Goal: Task Accomplishment & Management: Complete application form

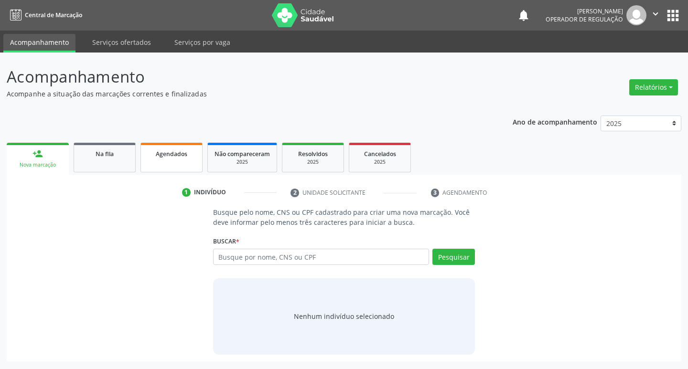
click at [193, 165] on link "Agendados" at bounding box center [171, 158] width 62 height 30
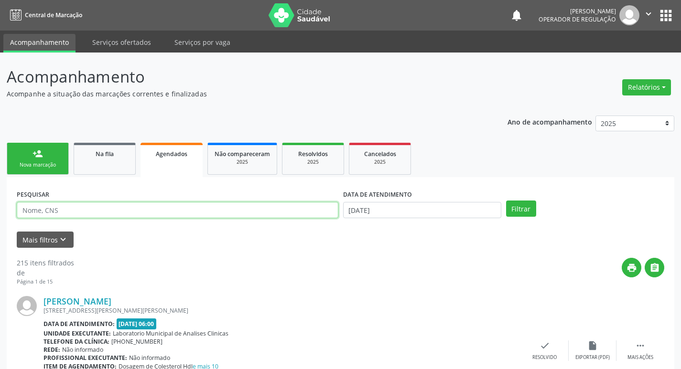
click at [186, 204] on input "text" at bounding box center [178, 210] width 322 height 16
type input "709007848904316"
click at [506, 201] on button "Filtrar" at bounding box center [521, 209] width 30 height 16
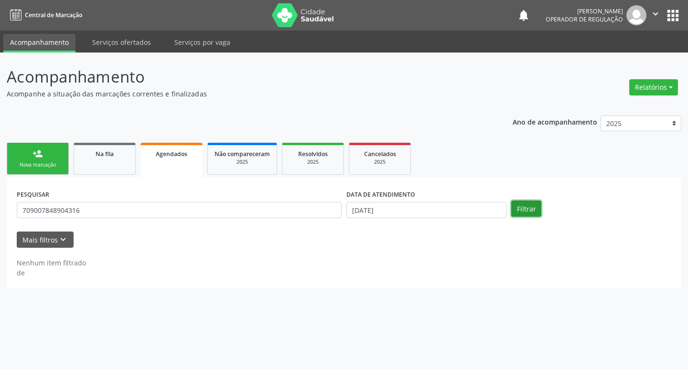
click at [532, 207] on button "Filtrar" at bounding box center [526, 209] width 30 height 16
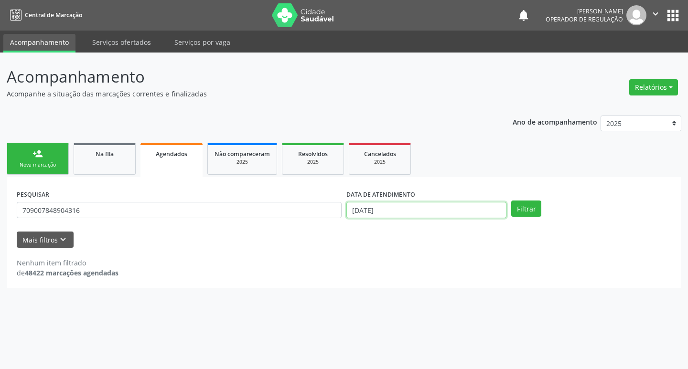
click at [472, 205] on input "[DATE]" at bounding box center [426, 210] width 160 height 16
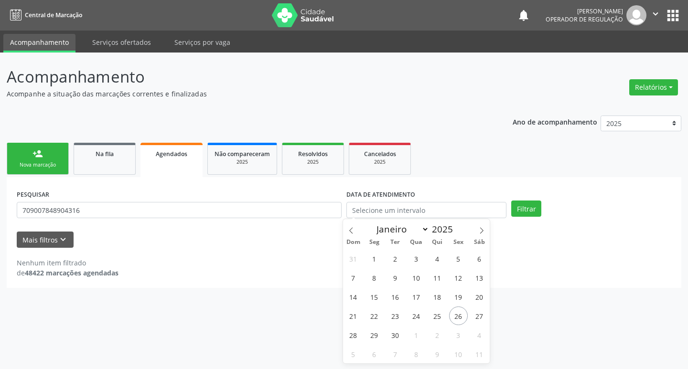
click at [541, 211] on div "Filtrar" at bounding box center [591, 209] width 165 height 16
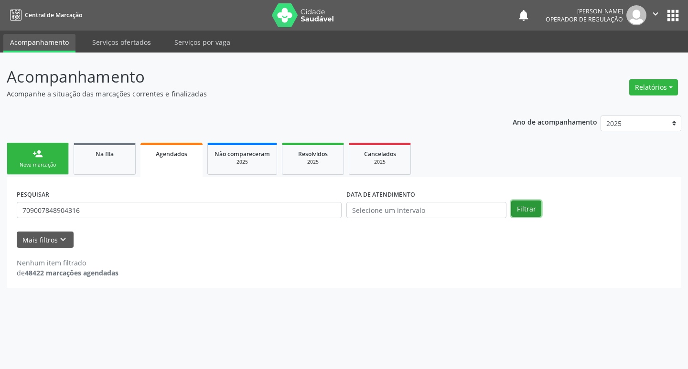
click at [530, 211] on button "Filtrar" at bounding box center [526, 209] width 30 height 16
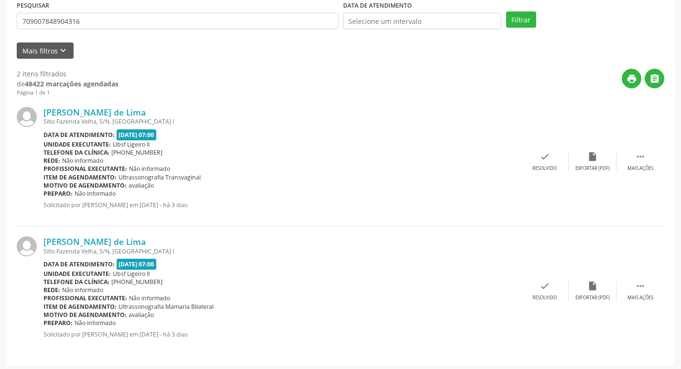
scroll to position [49, 0]
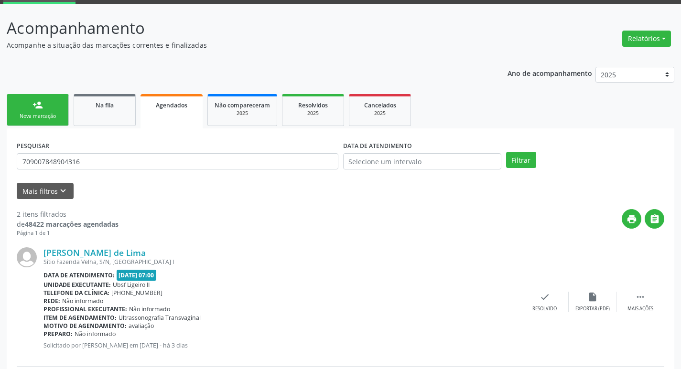
click at [40, 107] on div "person_add" at bounding box center [37, 105] width 11 height 11
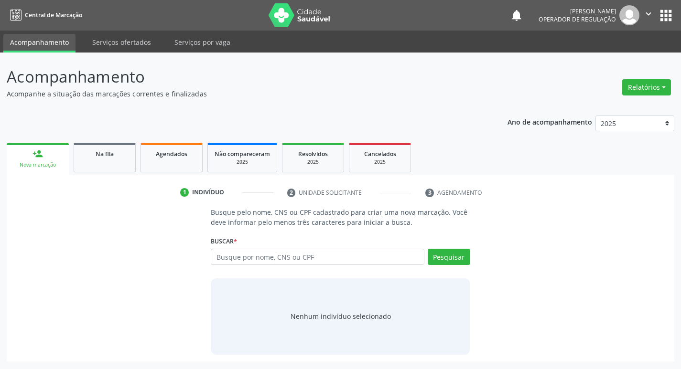
scroll to position [0, 0]
click at [174, 150] on div "Agendados" at bounding box center [172, 154] width 48 height 10
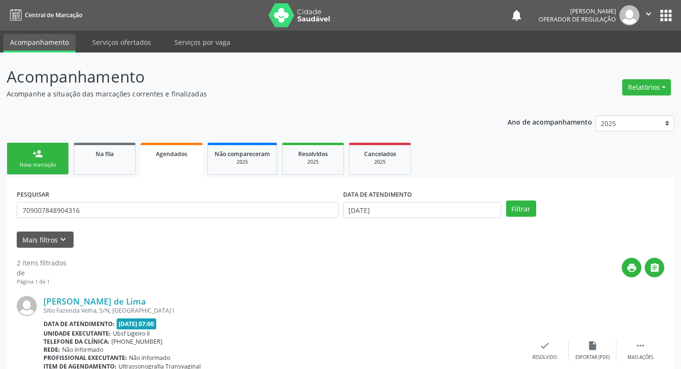
click at [179, 191] on div "PESQUISAR 709007848904316" at bounding box center [177, 205] width 326 height 37
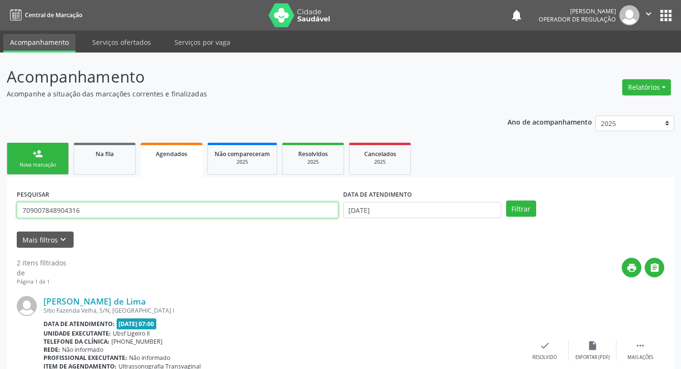
click at [176, 209] on input "709007848904316" at bounding box center [178, 210] width 322 height 16
type input "702609715981149"
click at [506, 201] on button "Filtrar" at bounding box center [521, 209] width 30 height 16
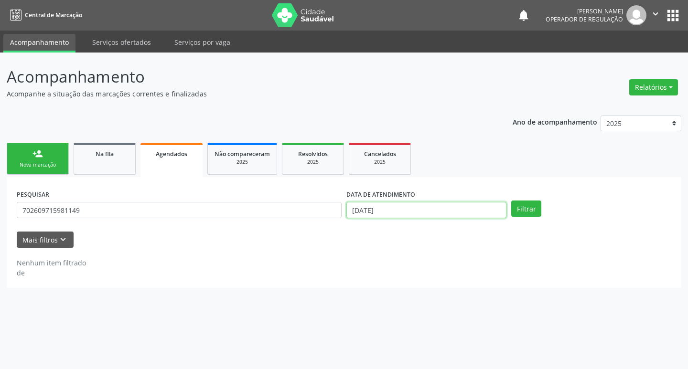
click at [368, 207] on input "[DATE]" at bounding box center [426, 210] width 160 height 16
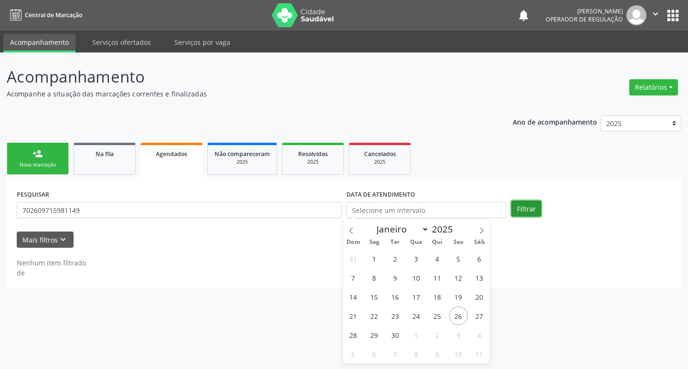
click at [534, 216] on button "Filtrar" at bounding box center [526, 209] width 30 height 16
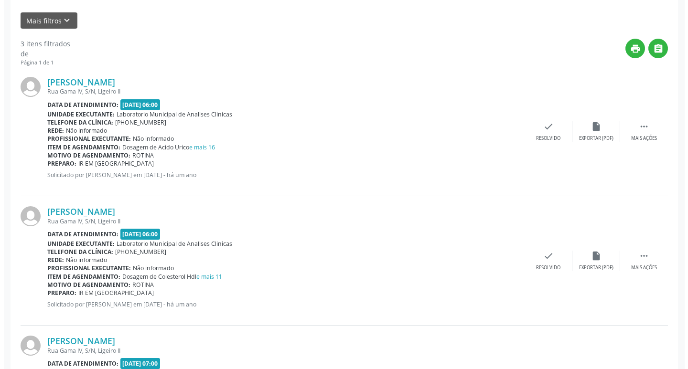
scroll to position [322, 0]
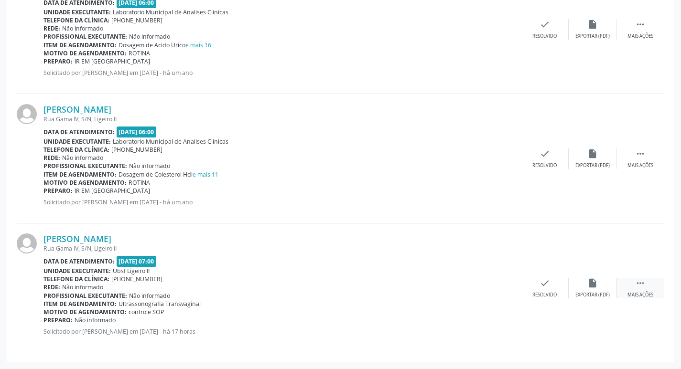
click at [638, 282] on icon "" at bounding box center [640, 283] width 11 height 11
click at [506, 286] on div "cancel Cancelar" at bounding box center [497, 288] width 48 height 21
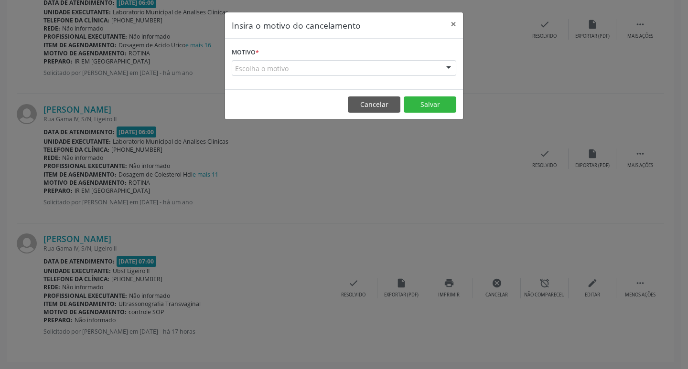
click at [403, 68] on div "Escolha o motivo" at bounding box center [344, 68] width 225 height 16
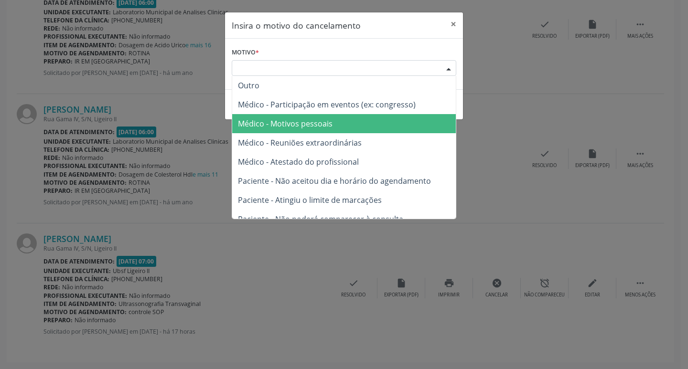
click at [377, 120] on span "Médico - Motivos pessoais" at bounding box center [344, 123] width 224 height 19
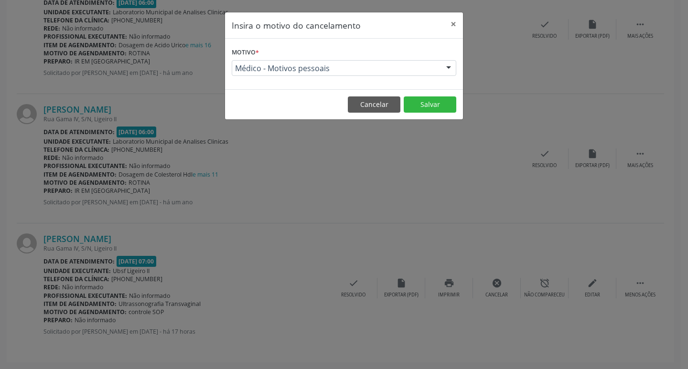
click at [422, 114] on footer "Cancelar Salvar" at bounding box center [344, 104] width 238 height 30
click at [430, 102] on button "Salvar" at bounding box center [430, 105] width 53 height 16
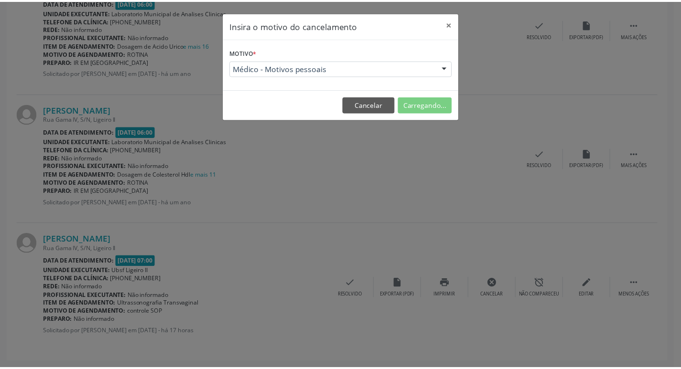
scroll to position [0, 0]
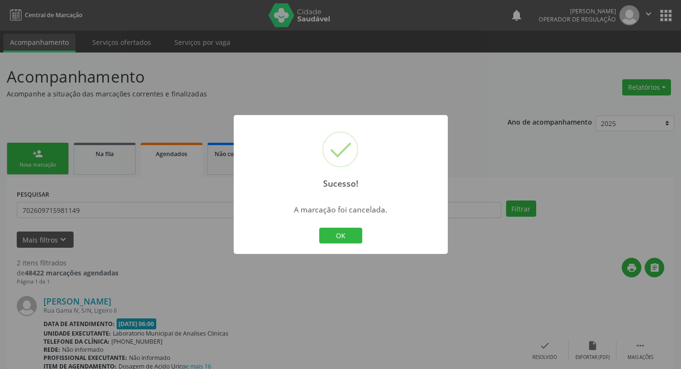
click at [430, 102] on div "Sucesso! × A marcação foi cancelada. OK Cancel" at bounding box center [340, 184] width 681 height 369
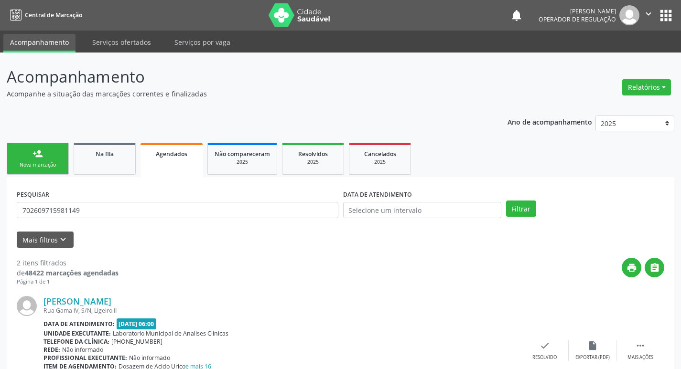
click at [33, 146] on link "person_add Nova marcação" at bounding box center [38, 159] width 62 height 32
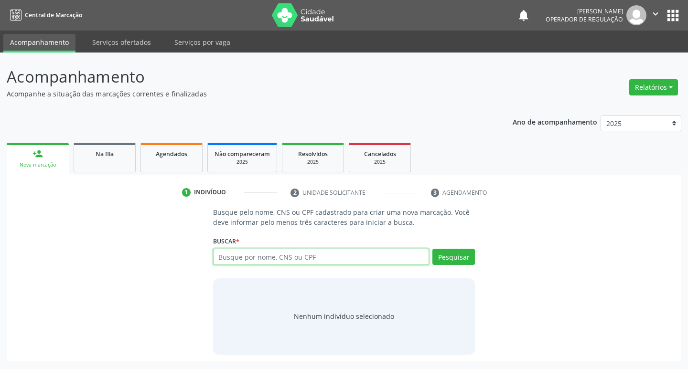
click at [271, 254] on input "text" at bounding box center [321, 257] width 216 height 16
type input "702609715981149"
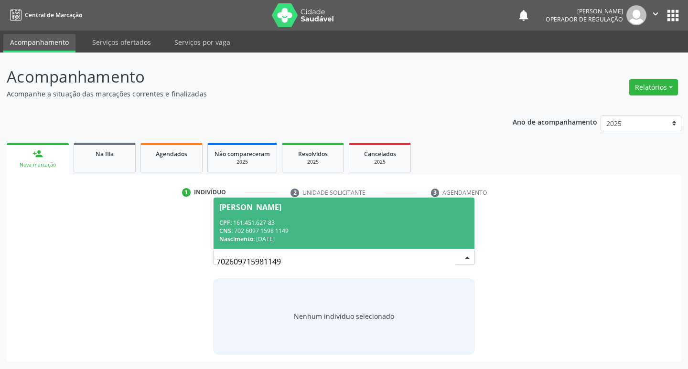
click at [420, 237] on div "Nascimento: [DATE]" at bounding box center [344, 239] width 250 height 8
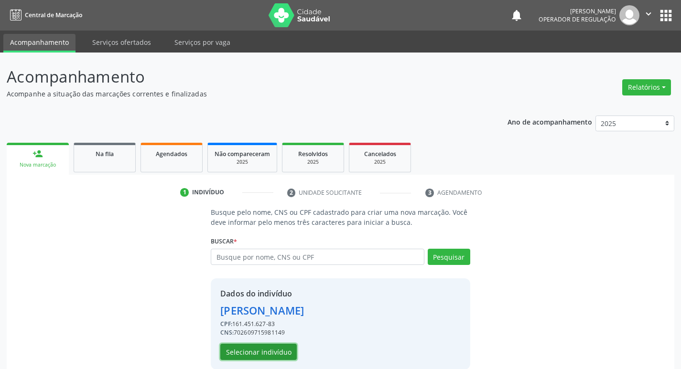
click at [252, 345] on button "Selecionar indivíduo" at bounding box center [258, 352] width 76 height 16
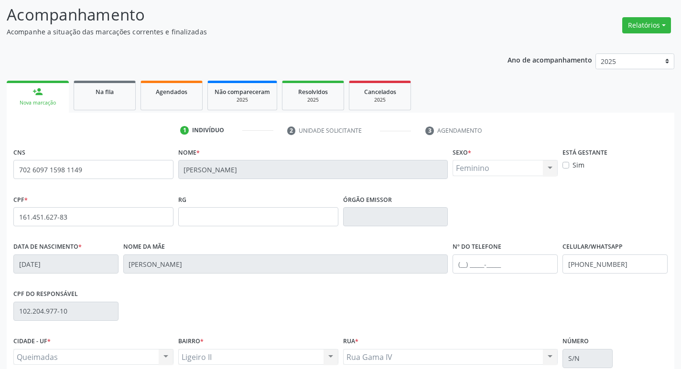
scroll to position [149, 0]
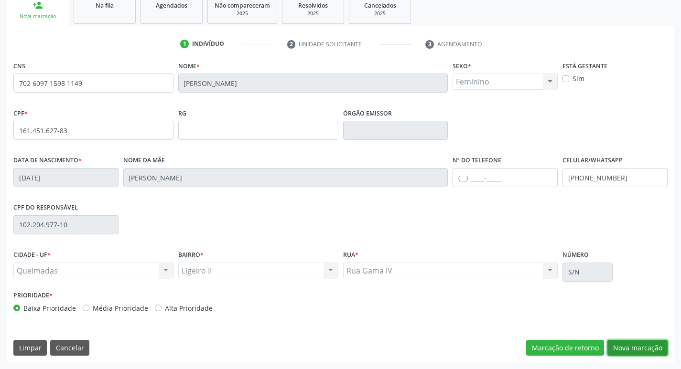
click at [638, 346] on button "Nova marcação" at bounding box center [637, 348] width 60 height 16
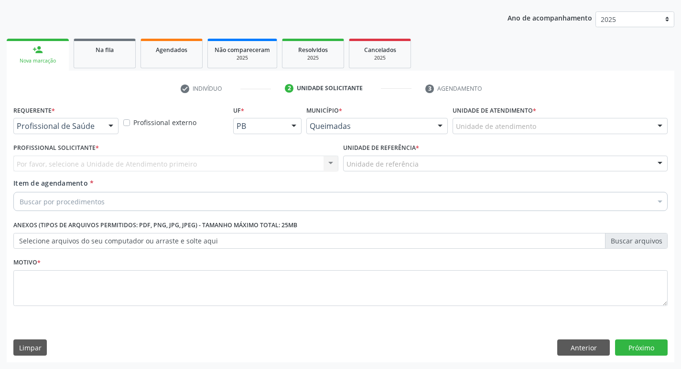
scroll to position [104, 0]
click at [109, 131] on div at bounding box center [111, 126] width 14 height 16
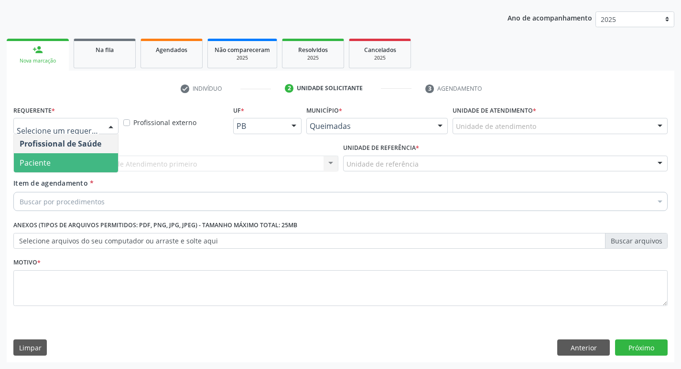
click at [88, 159] on span "Paciente" at bounding box center [66, 162] width 104 height 19
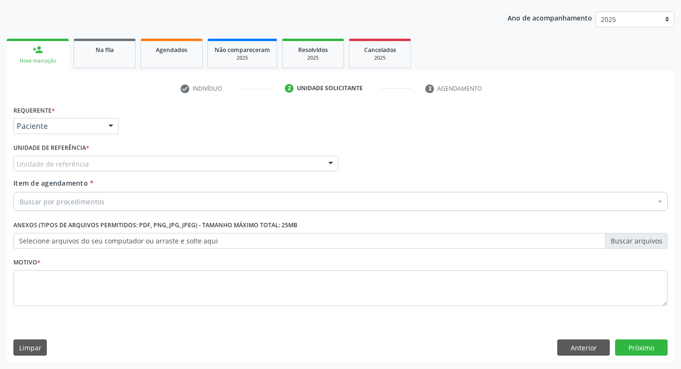
click at [90, 159] on div "Unidade de referência" at bounding box center [175, 164] width 325 height 16
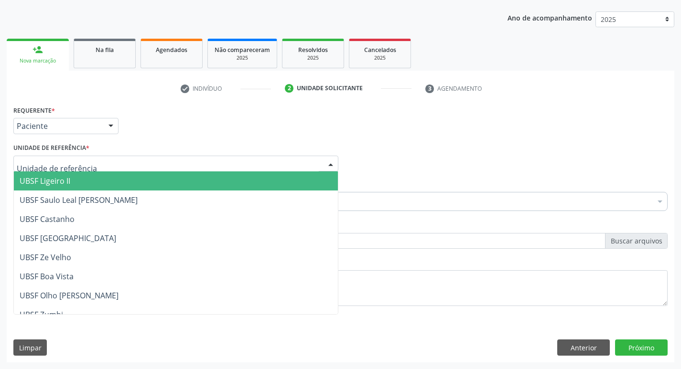
click at [99, 178] on span "UBSF Ligeiro II" at bounding box center [176, 181] width 324 height 19
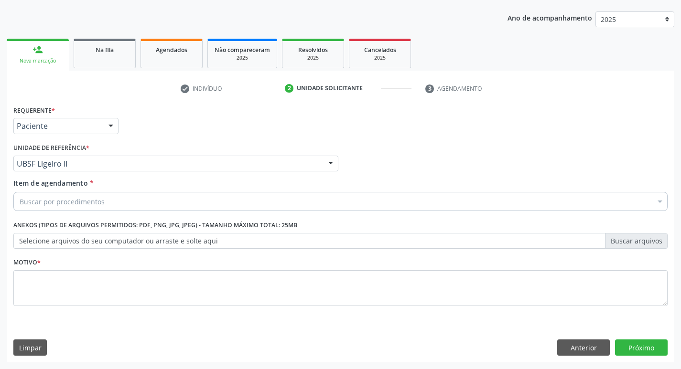
click at [99, 188] on div "Item de agendamento * Buscar por procedimentos Selecionar todos 0604320140 - Ab…" at bounding box center [340, 193] width 654 height 30
click at [101, 193] on div "Buscar por procedimentos" at bounding box center [340, 201] width 654 height 19
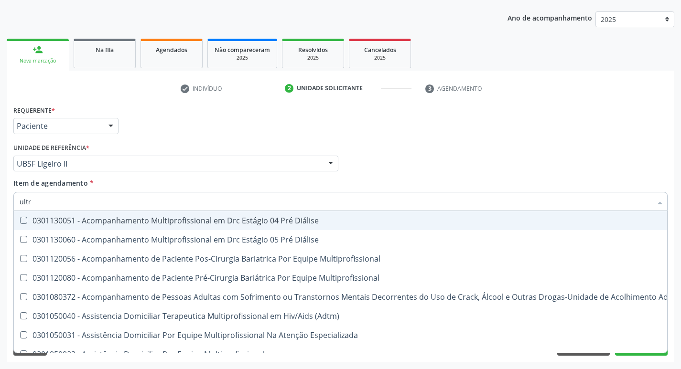
type input "ultra"
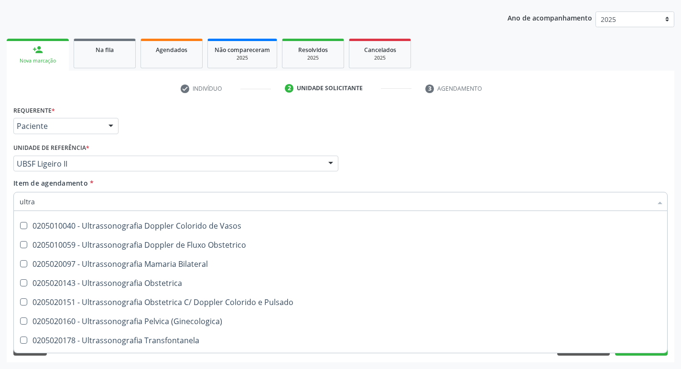
scroll to position [191, 0]
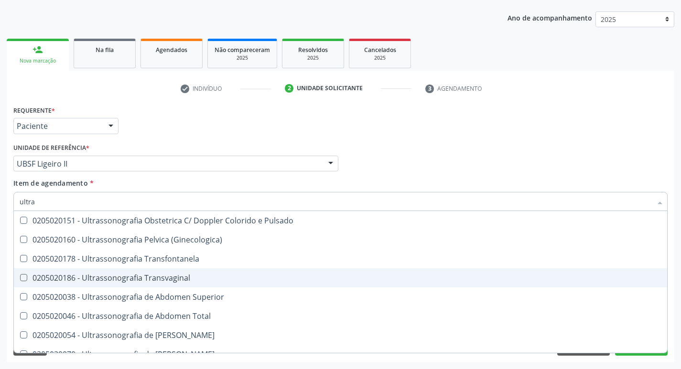
click at [234, 277] on div "0205020186 - Ultrassonografia Transvaginal" at bounding box center [341, 278] width 642 height 8
checkbox Transvaginal "true"
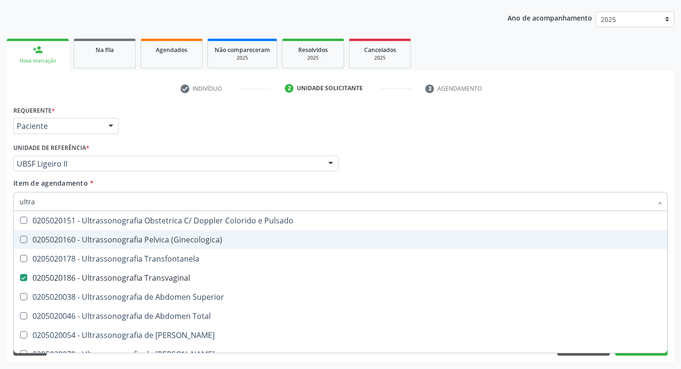
click at [352, 132] on div "Requerente * Paciente Profissional de Saúde Paciente Nenhum resultado encontrad…" at bounding box center [340, 121] width 659 height 37
checkbox X "true"
checkbox Transvaginal "false"
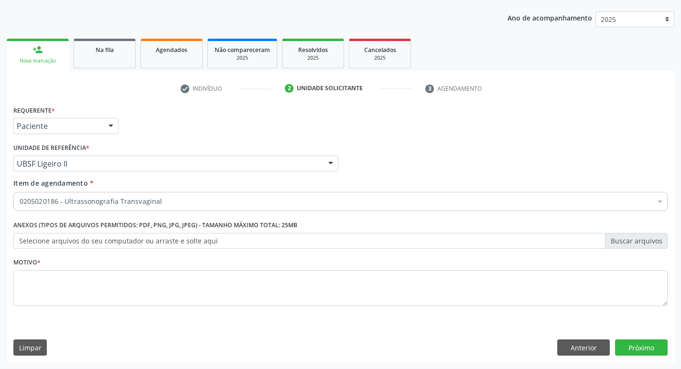
scroll to position [0, 0]
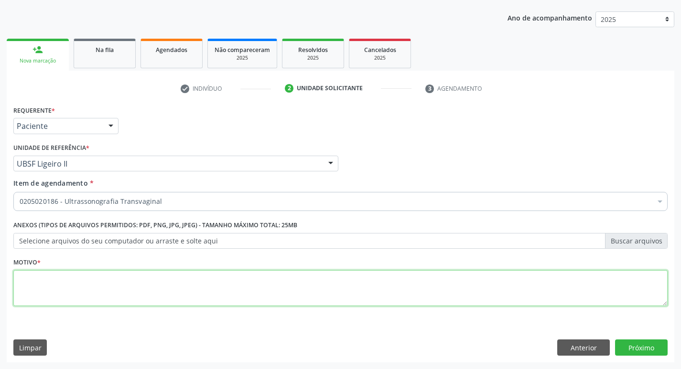
click at [178, 298] on textarea at bounding box center [340, 288] width 654 height 36
type textarea "sss"
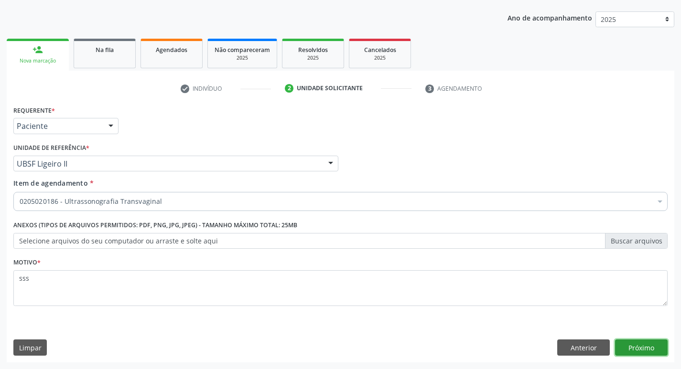
click at [625, 343] on button "Próximo" at bounding box center [641, 348] width 53 height 16
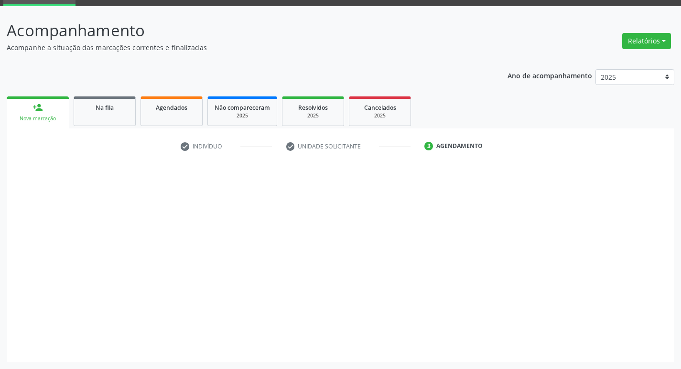
scroll to position [46, 0]
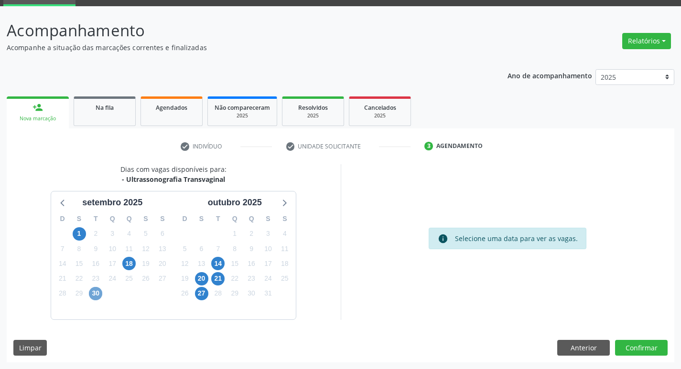
click at [98, 293] on span "30" at bounding box center [95, 293] width 13 height 13
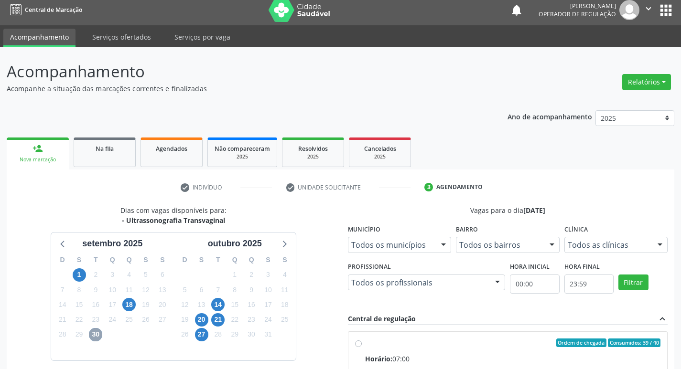
scroll to position [0, 0]
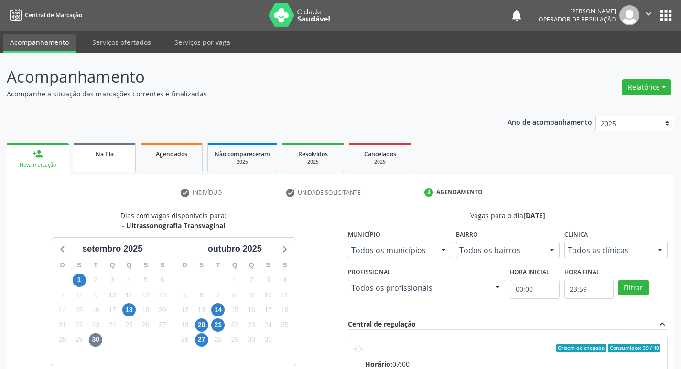
click at [123, 162] on link "Na fila" at bounding box center [105, 158] width 62 height 30
